Goal: Obtain resource: Download file/media

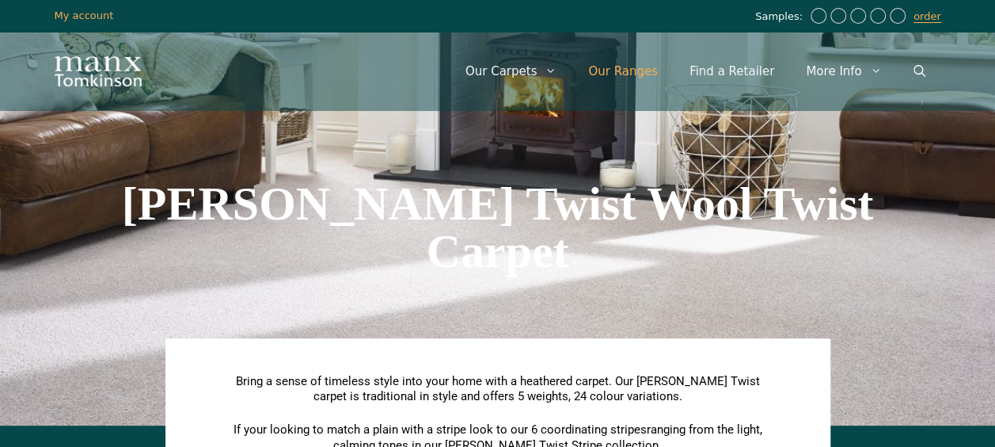
click at [643, 68] on link "Our Ranges" at bounding box center [623, 72] width 101 height 48
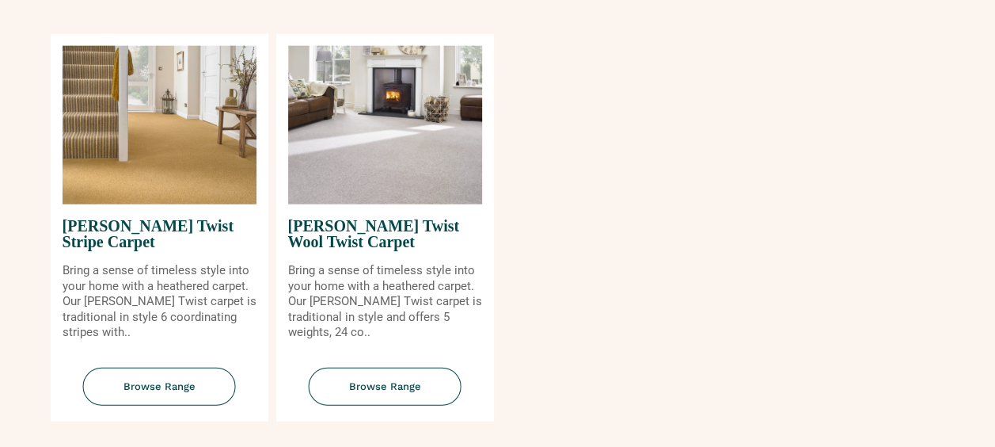
scroll to position [1901, 0]
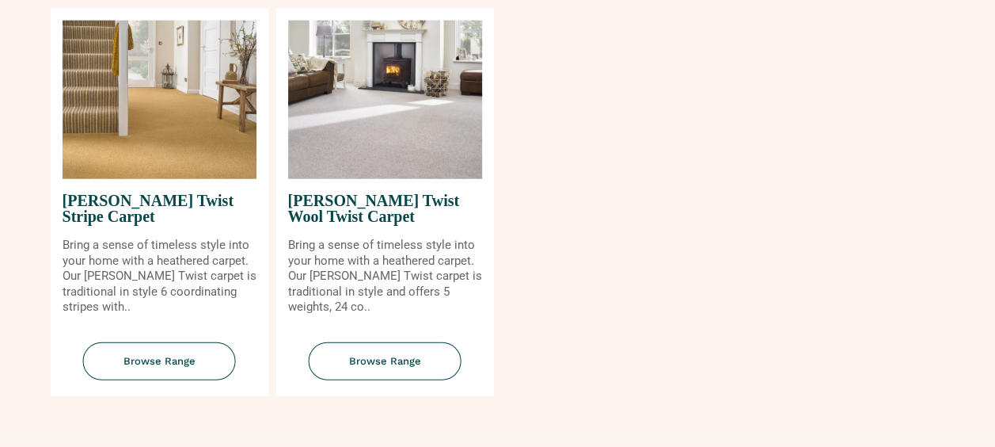
click at [369, 162] on img at bounding box center [385, 100] width 194 height 158
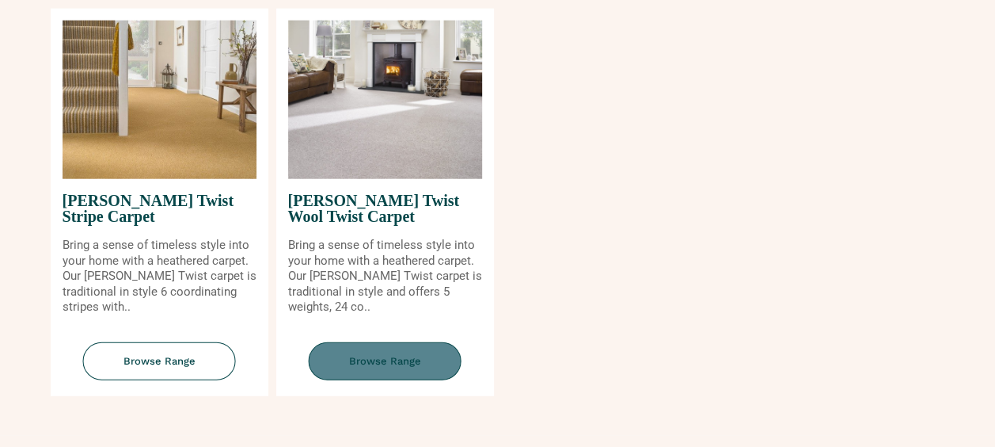
click at [360, 363] on span "Browse Range" at bounding box center [385, 361] width 153 height 39
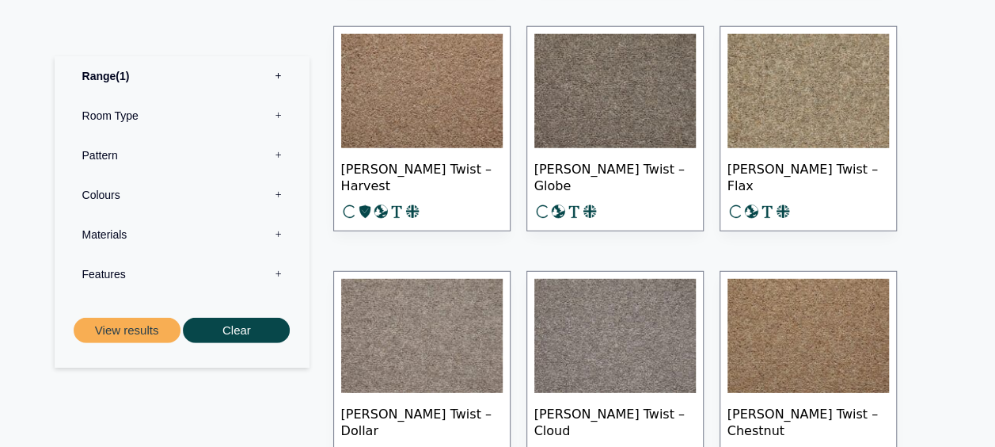
scroll to position [2138, 0]
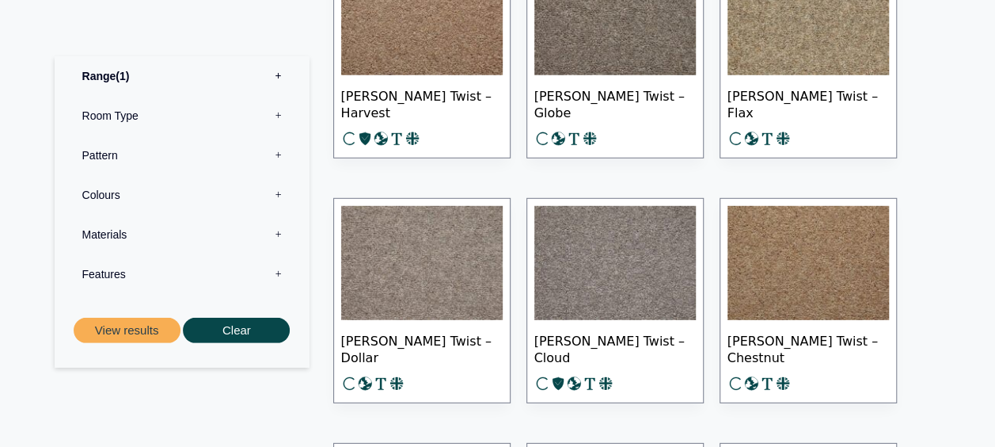
click at [806, 264] on img at bounding box center [809, 263] width 162 height 114
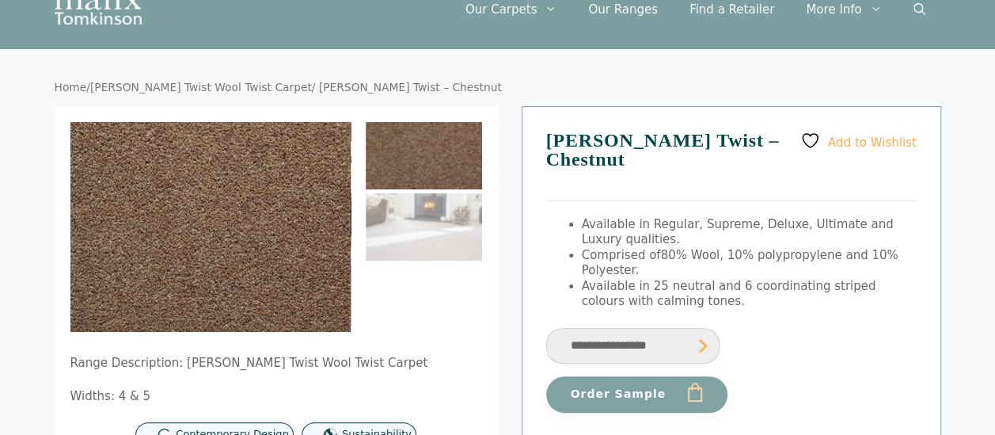
scroll to position [158, 0]
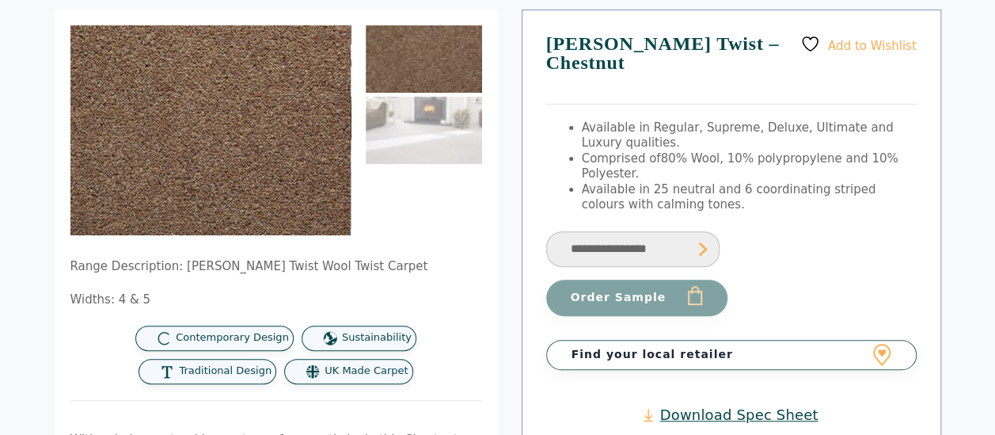
click at [631, 231] on select "**********" at bounding box center [632, 249] width 173 height 36
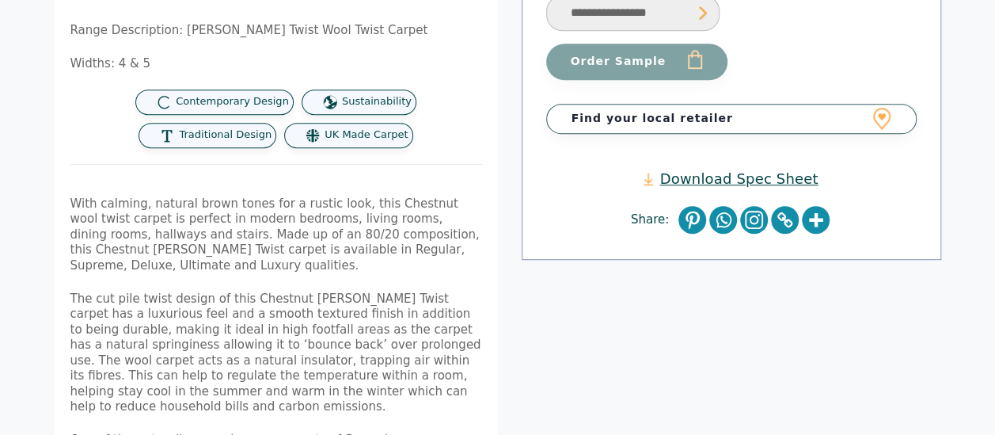
scroll to position [396, 0]
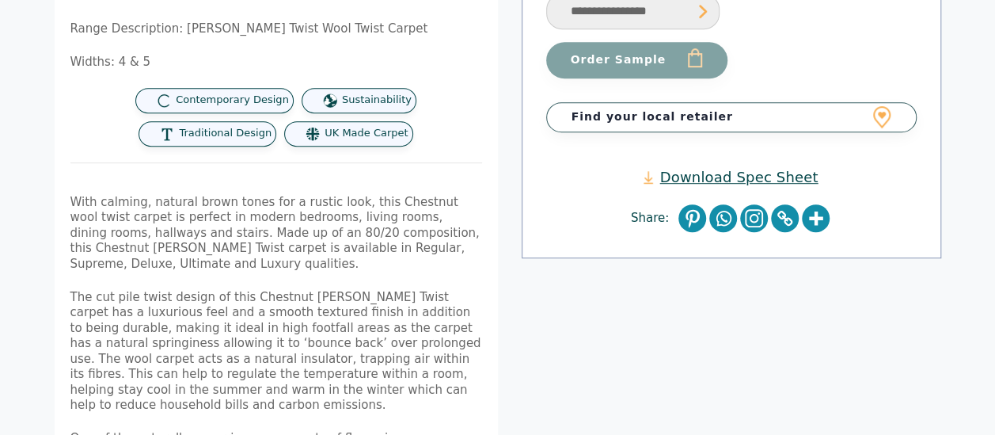
click at [746, 168] on link "Download Spec Sheet" at bounding box center [731, 177] width 174 height 18
